Goal: Task Accomplishment & Management: Manage account settings

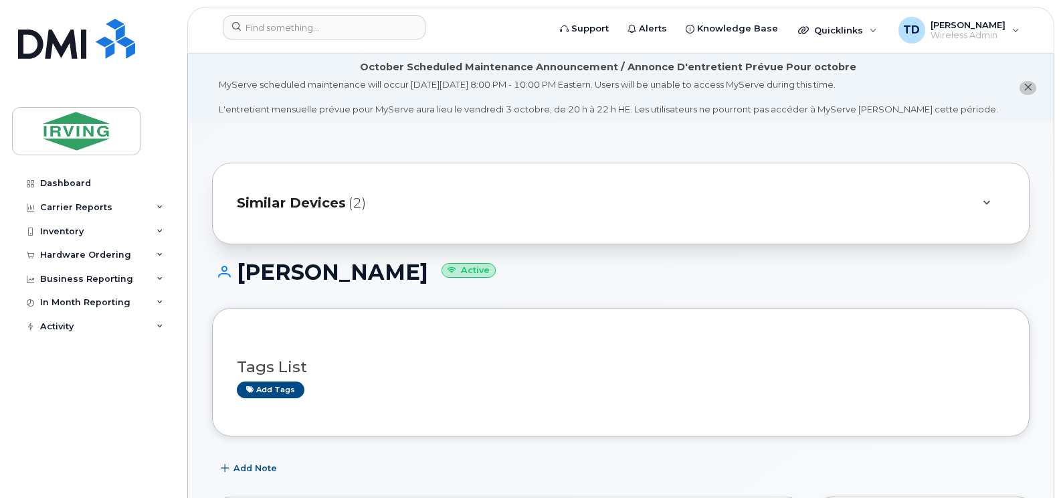
scroll to position [268, 0]
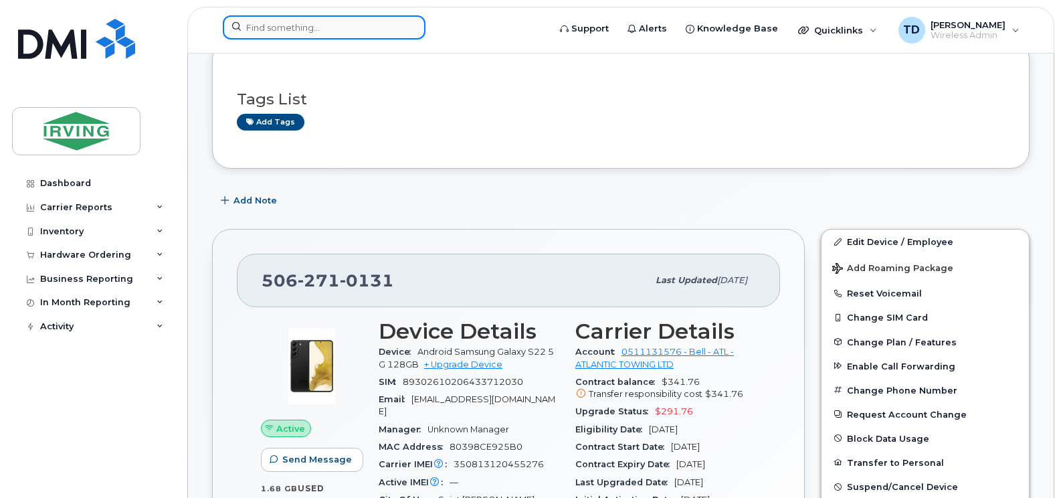
click at [358, 15] on div at bounding box center [381, 29] width 339 height 29
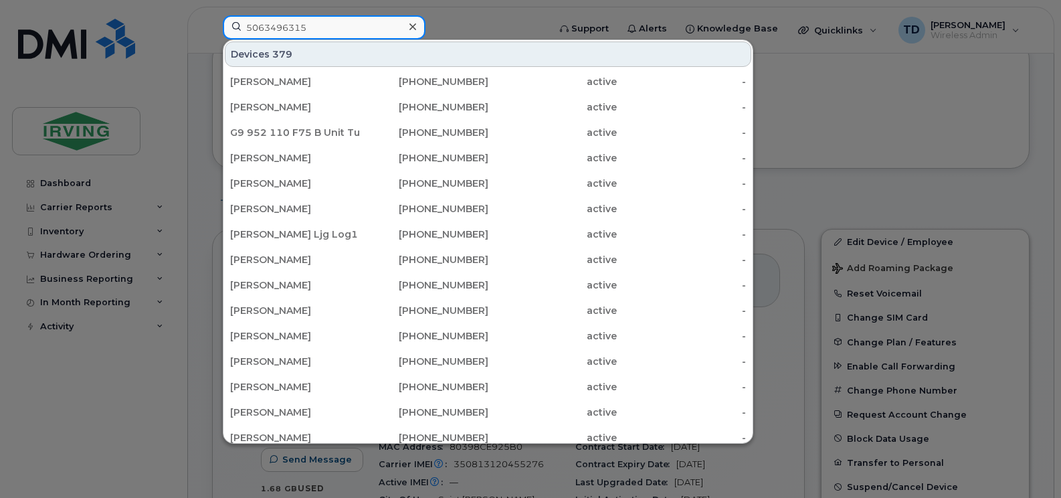
type input "5063496315"
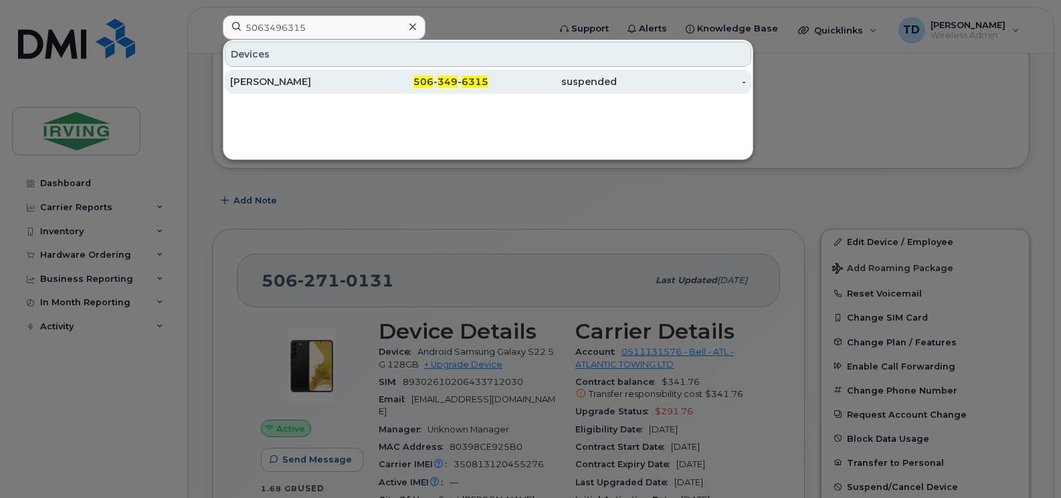
click at [430, 77] on span "506" at bounding box center [424, 82] width 20 height 12
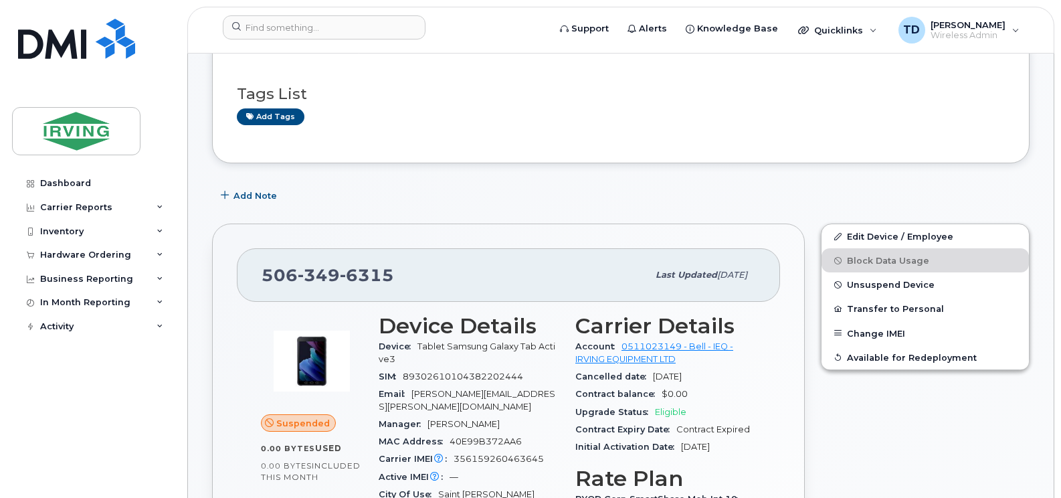
scroll to position [335, 0]
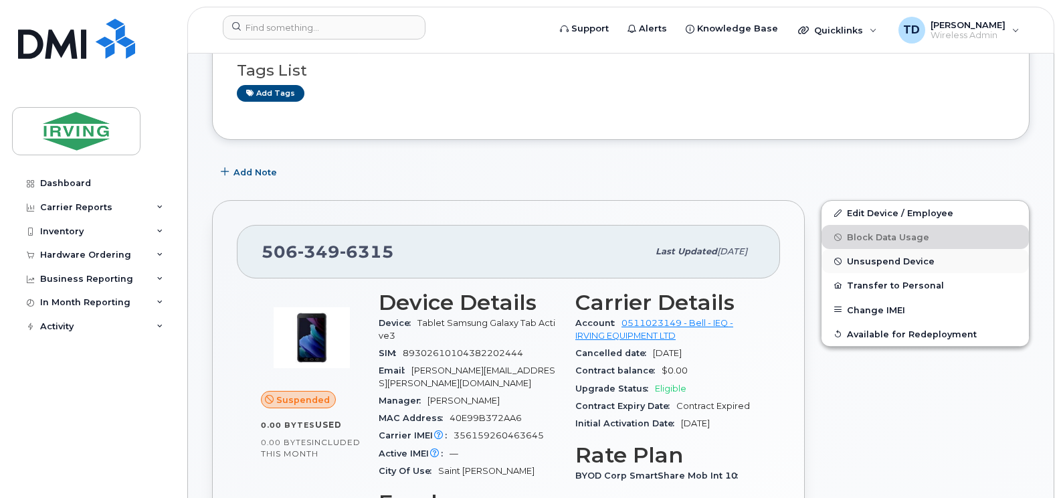
click at [871, 258] on span "Unsuspend Device" at bounding box center [891, 261] width 88 height 10
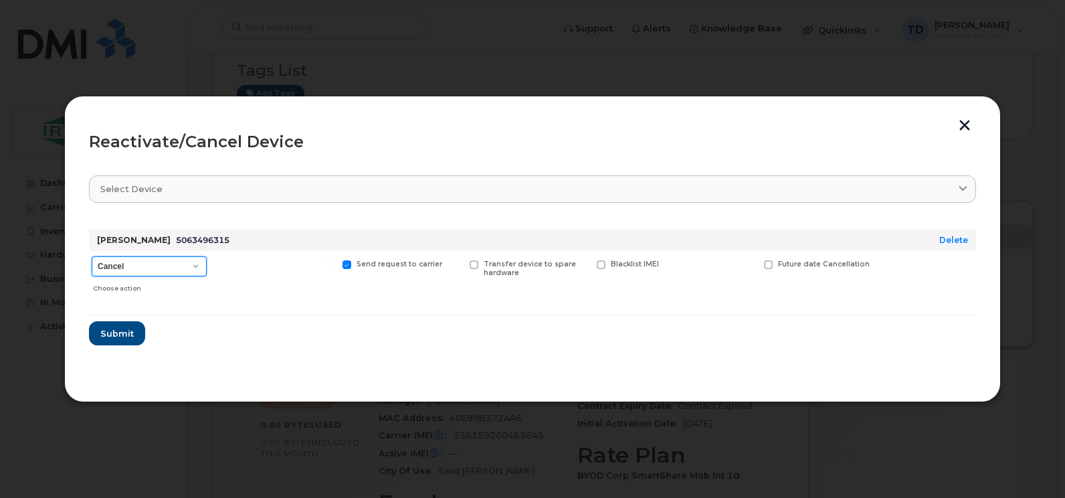
click at [199, 268] on select "Cancel Suspend - Extend Suspension Reactivate" at bounding box center [149, 266] width 115 height 20
select select "[object Object]"
click at [92, 256] on select "Cancel Suspend - Extend Suspension Reactivate" at bounding box center [149, 266] width 115 height 20
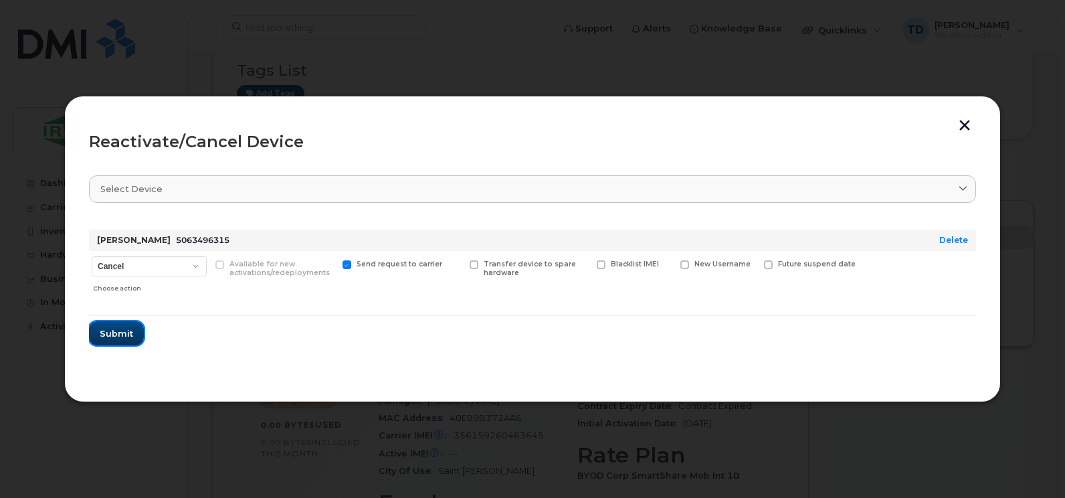
click at [113, 335] on span "Submit" at bounding box center [116, 333] width 33 height 13
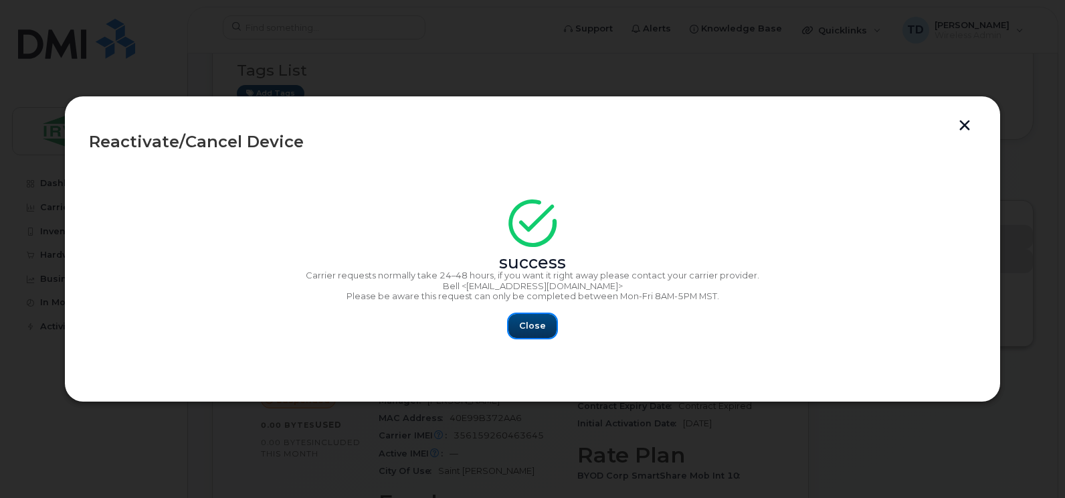
click at [527, 328] on span "Close" at bounding box center [532, 325] width 27 height 13
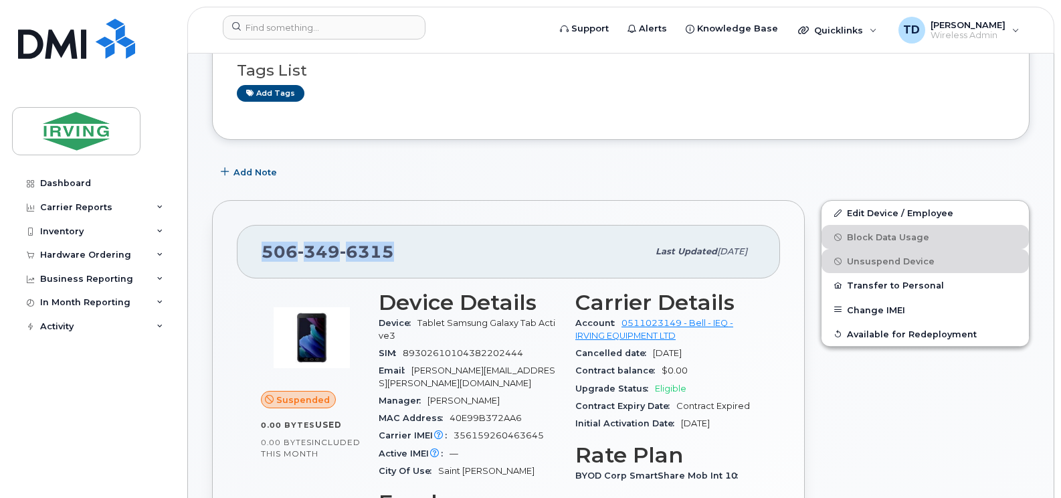
drag, startPoint x: 398, startPoint y: 251, endPoint x: 258, endPoint y: 247, distance: 139.9
click at [258, 247] on div "506 349 6315 Last updated Aug 20, 2025" at bounding box center [508, 252] width 543 height 54
copy span "506 349 6315"
